Goal: Task Accomplishment & Management: Use online tool/utility

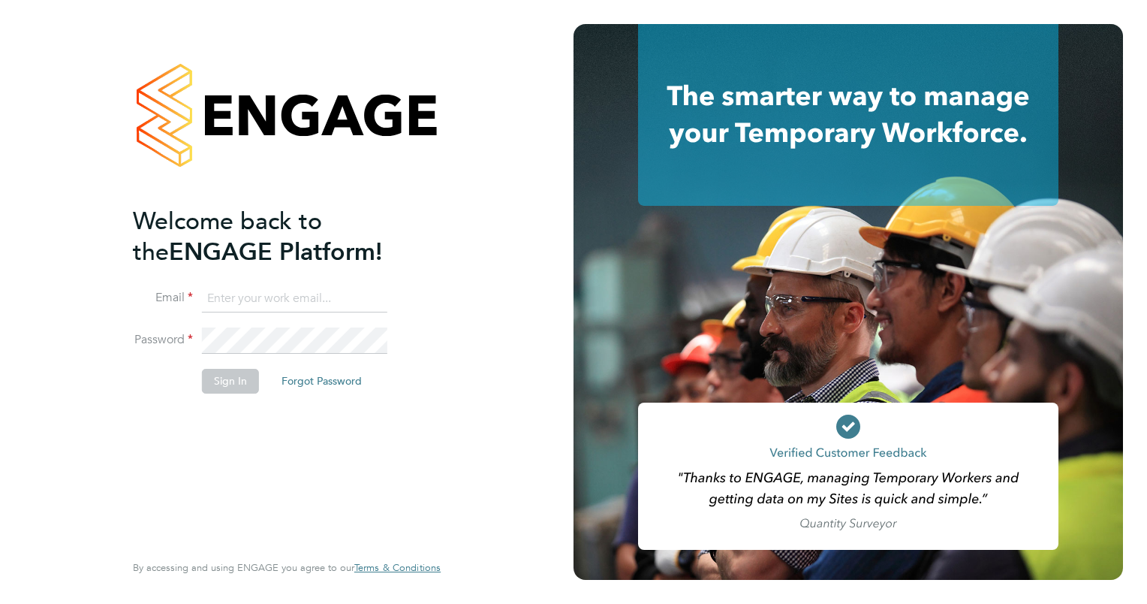
type input "[PERSON_NAME][EMAIL_ADDRESS][PERSON_NAME][DOMAIN_NAME]"
click at [219, 378] on button "Sign In" at bounding box center [230, 381] width 57 height 24
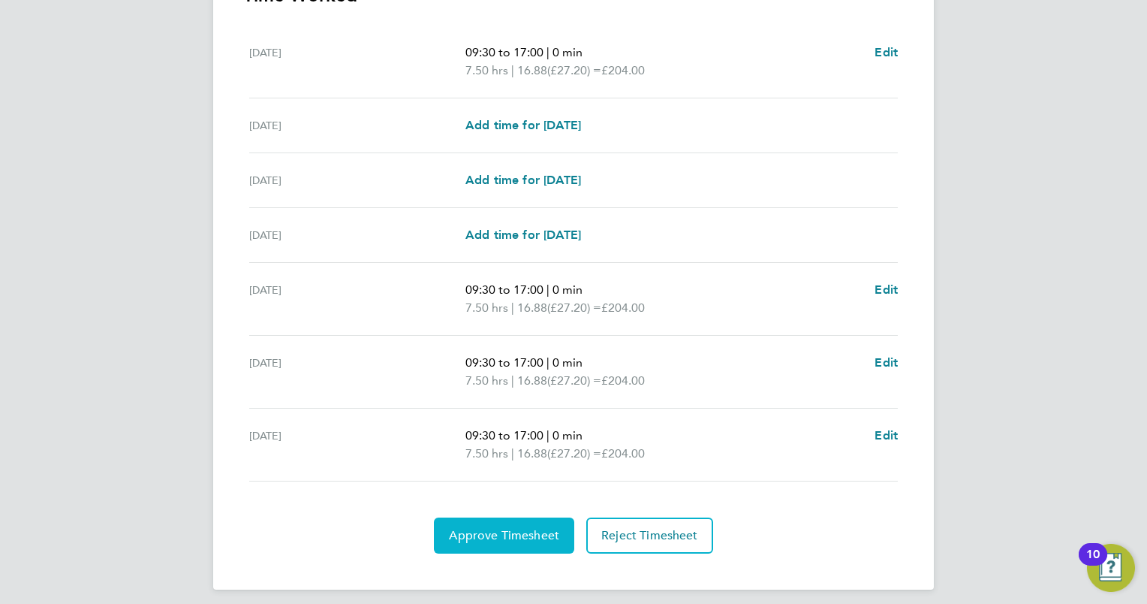
scroll to position [473, 0]
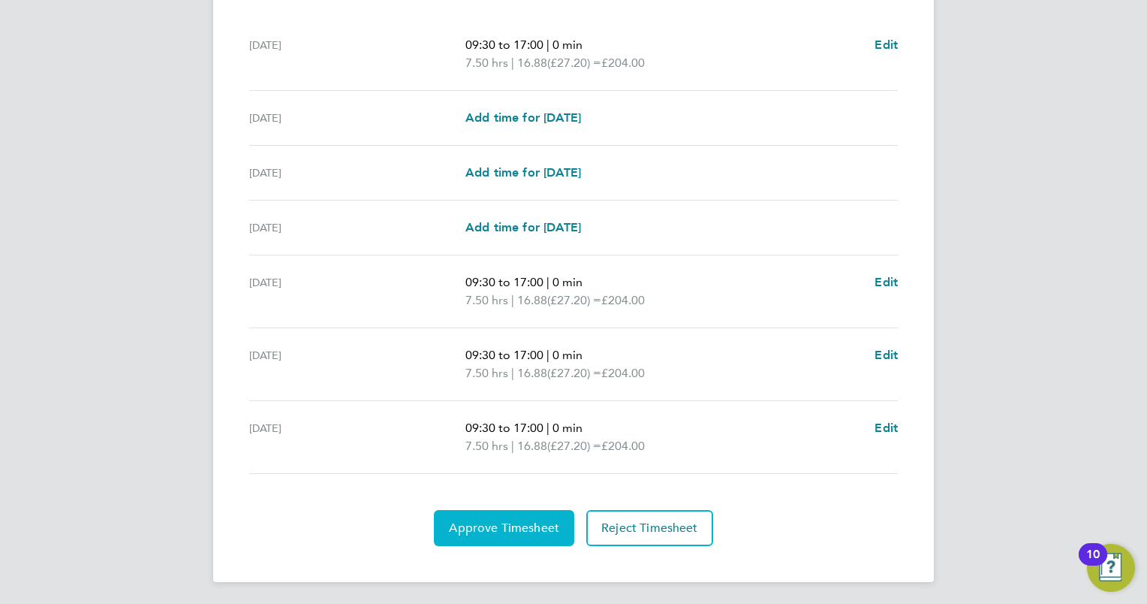
click at [498, 524] on span "Approve Timesheet" at bounding box center [504, 527] width 110 height 15
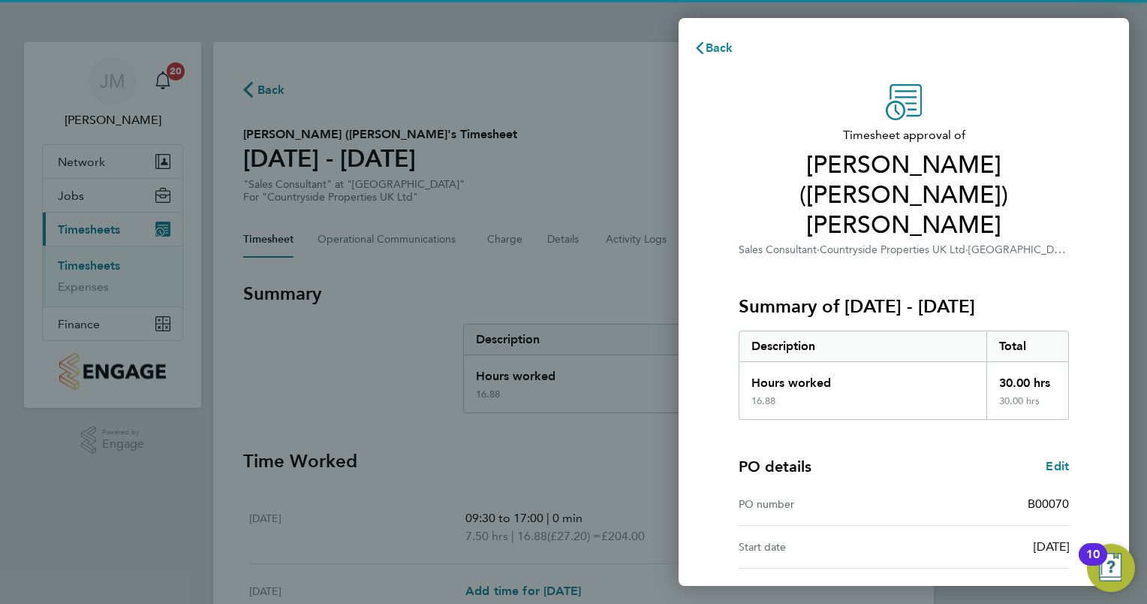
scroll to position [72, 0]
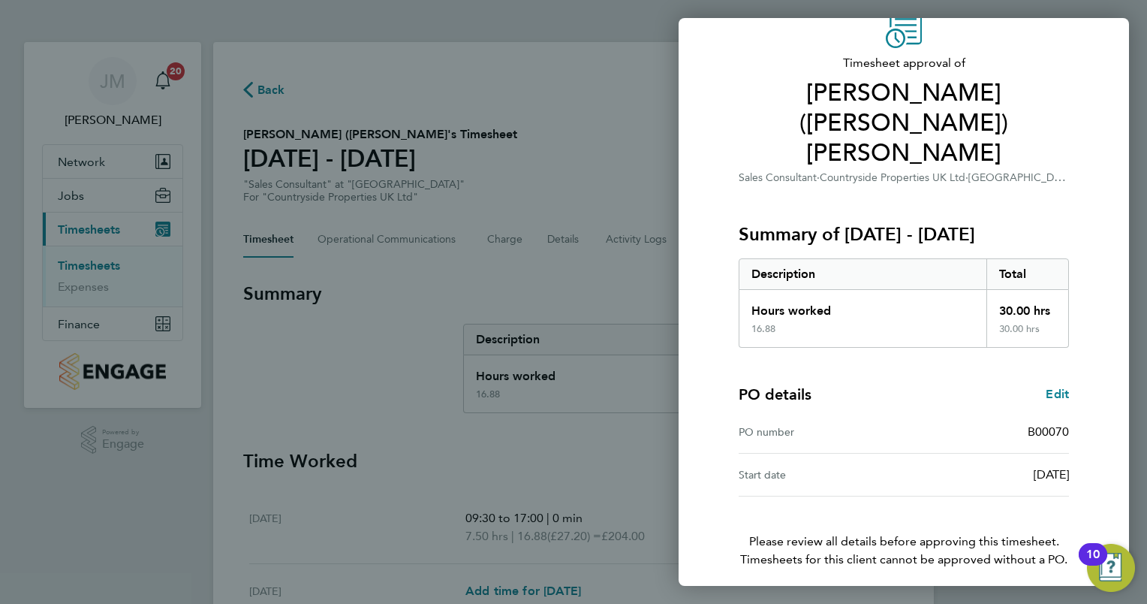
click at [947, 592] on button "Confirm Timesheet Approval" at bounding box center [904, 610] width 191 height 36
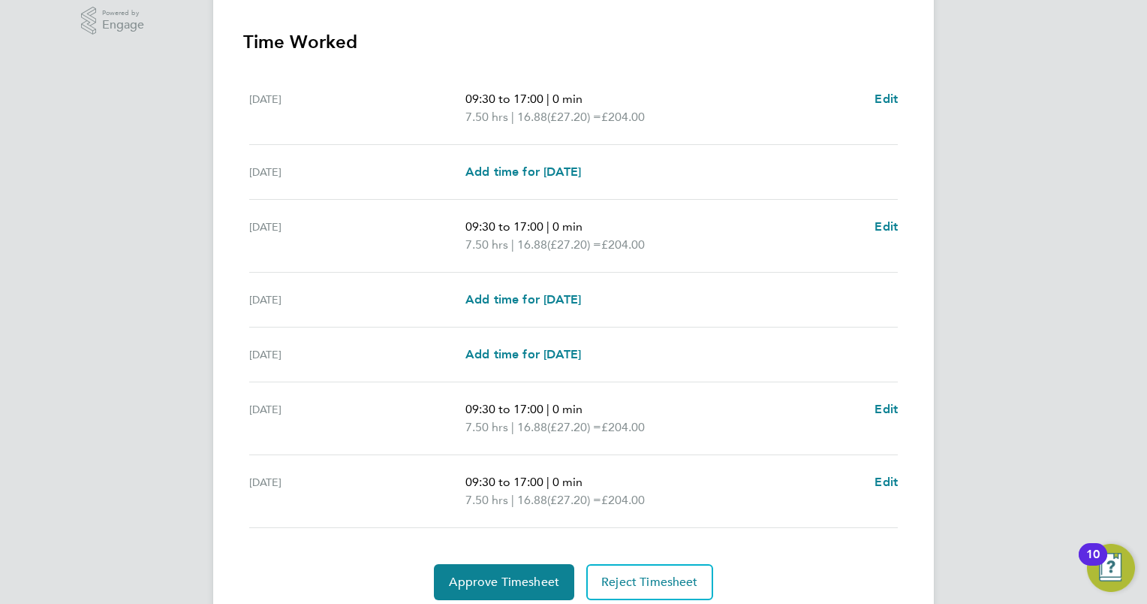
scroll to position [473, 0]
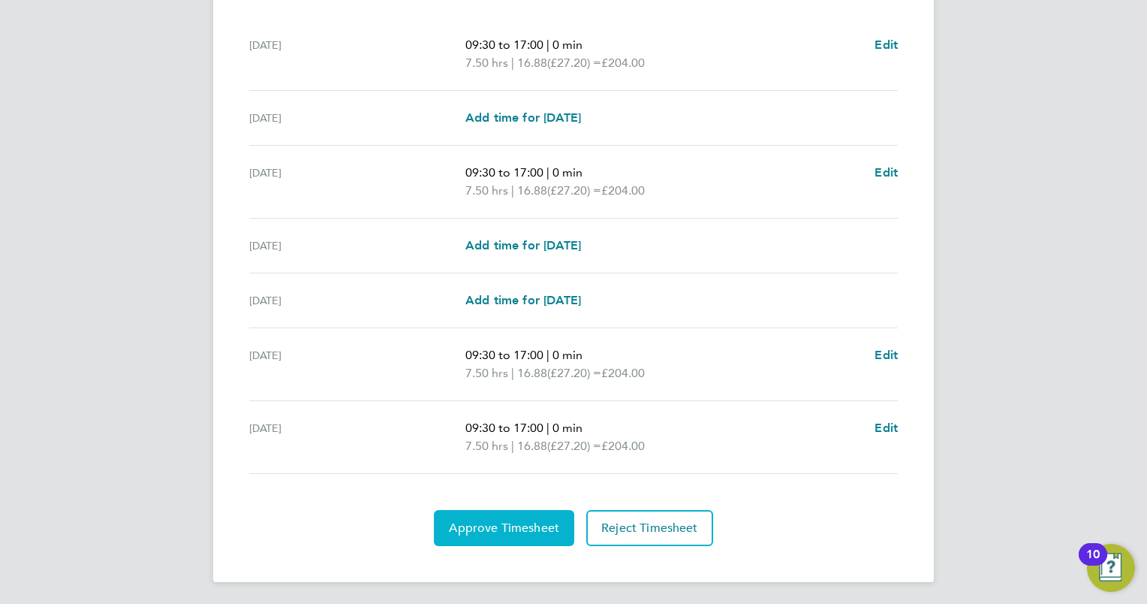
click at [471, 523] on span "Approve Timesheet" at bounding box center [504, 527] width 110 height 15
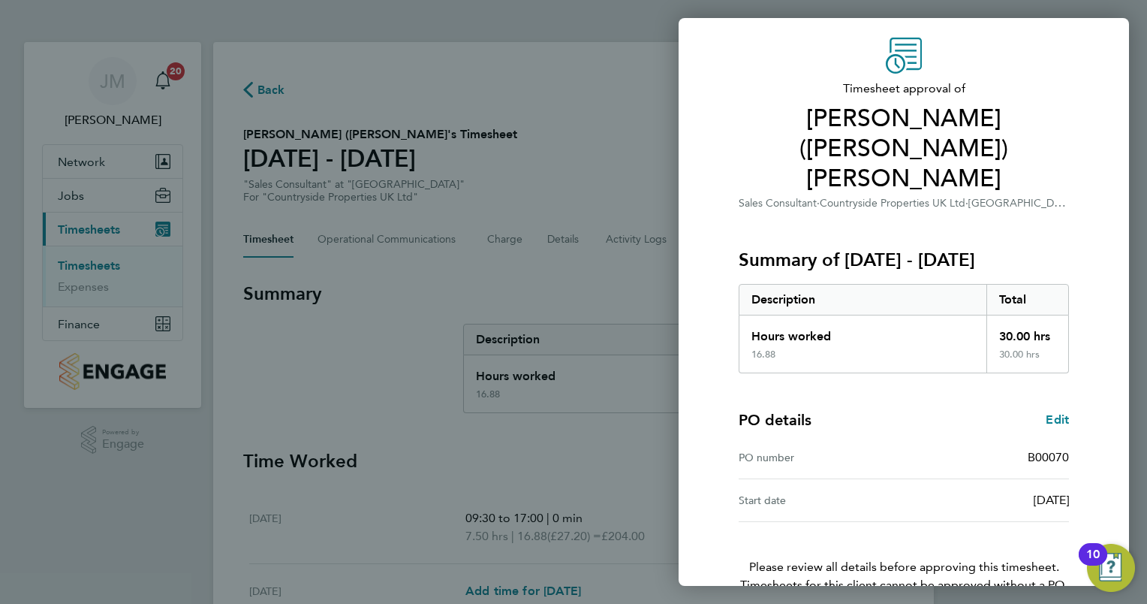
scroll to position [72, 0]
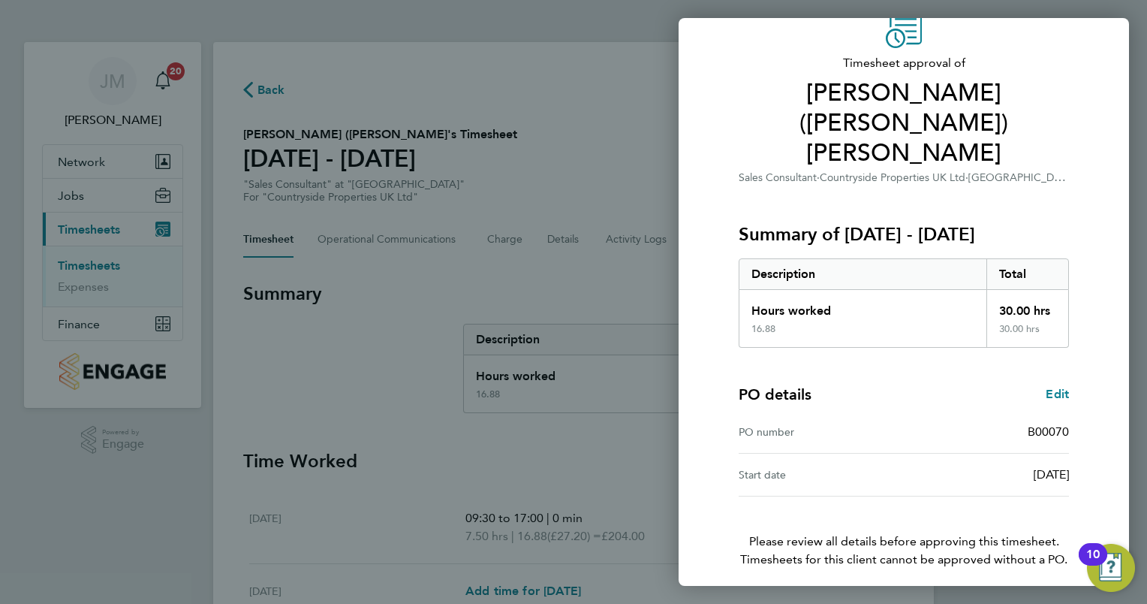
click at [931, 592] on button "Confirm Timesheet Approval" at bounding box center [904, 610] width 191 height 36
